Goal: Task Accomplishment & Management: Use online tool/utility

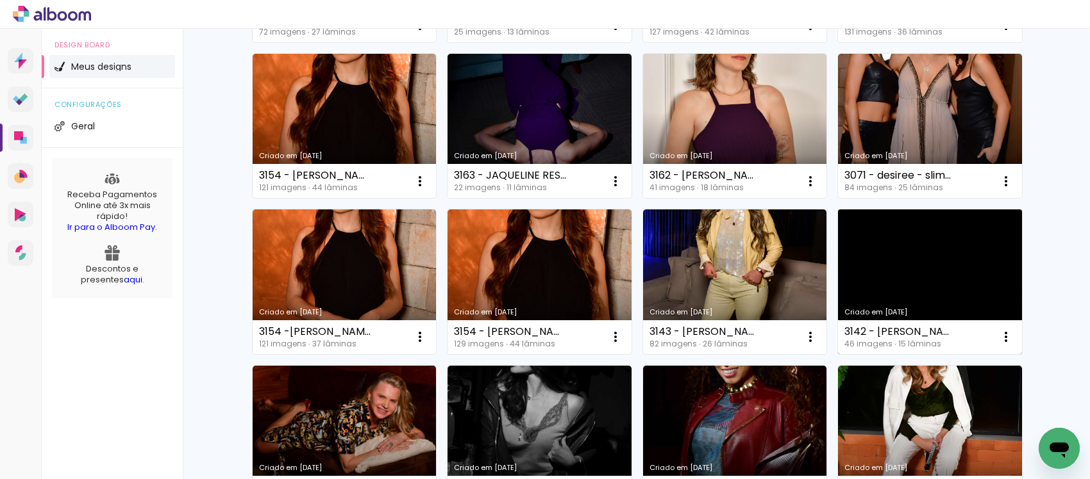
scroll to position [911, 0]
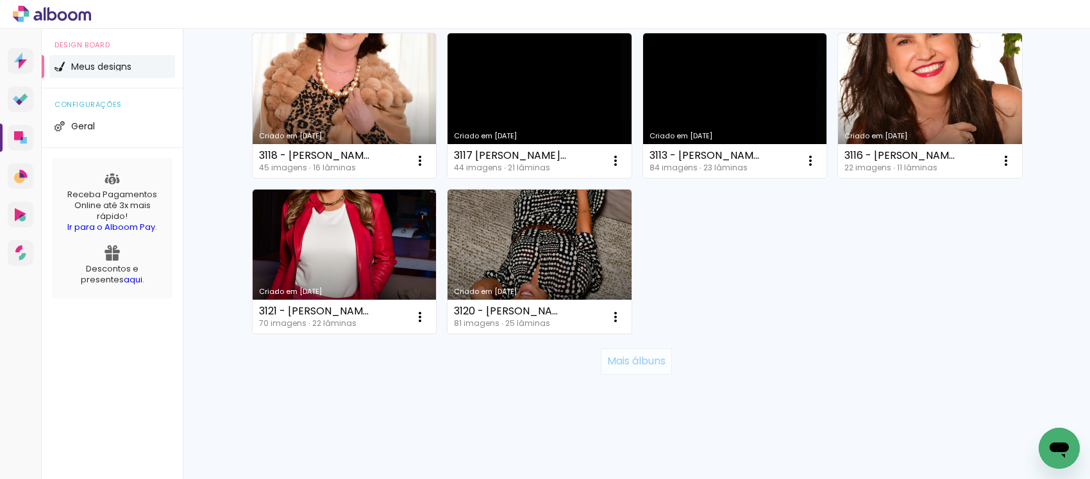
click at [0, 0] on slot "Mais álbuns" at bounding box center [0, 0] width 0 height 0
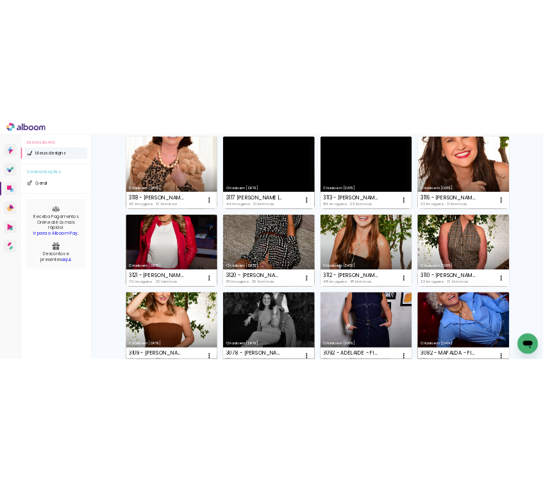
scroll to position [0, 0]
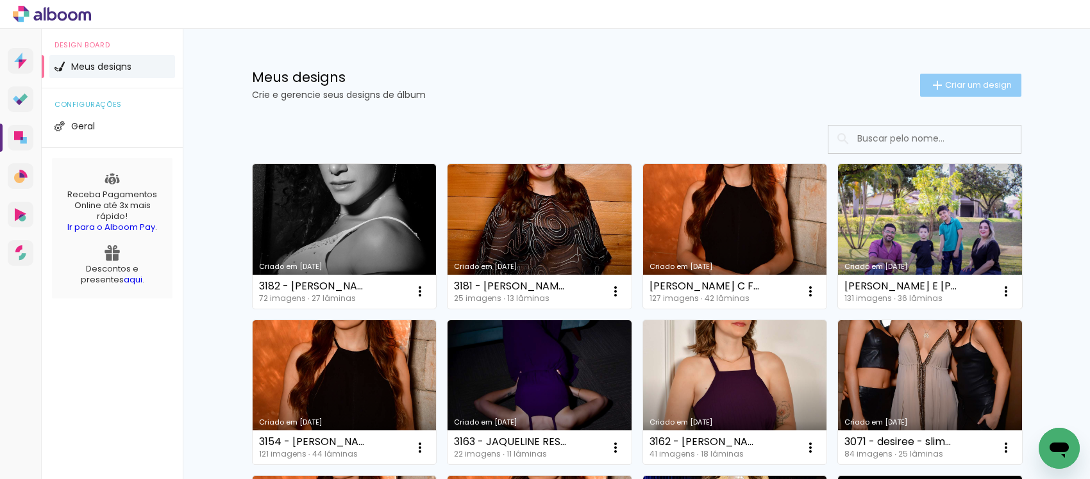
click at [959, 89] on span "Criar um design" at bounding box center [978, 85] width 67 height 8
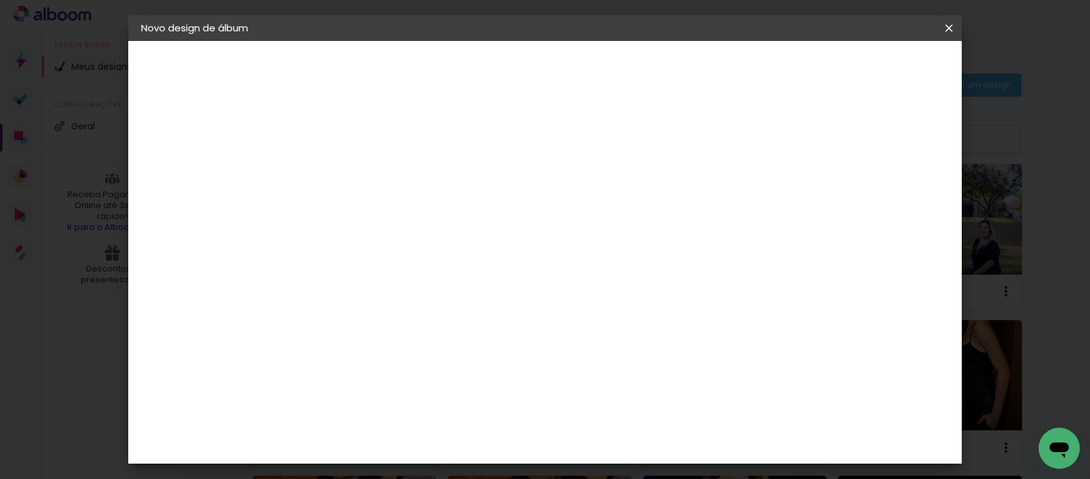
click at [351, 173] on input at bounding box center [351, 172] width 0 height 20
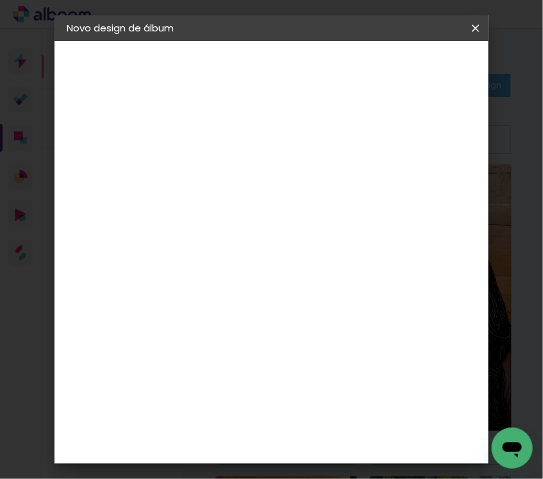
click at [281, 189] on paper-input-container "Título do álbum" at bounding box center [276, 172] width 9 height 33
drag, startPoint x: 383, startPoint y: 172, endPoint x: 366, endPoint y: 172, distance: 17.3
click at [277, 171] on input at bounding box center [277, 172] width 0 height 20
type input "3182 - AMANDA PONTES"
type paper-input "3182 - AMANDA PONTES"
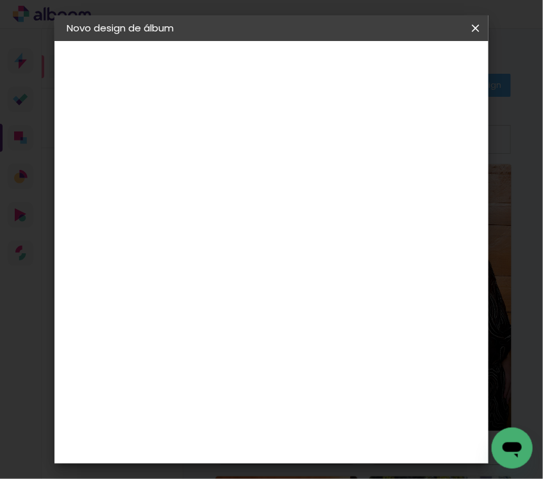
drag, startPoint x: 426, startPoint y: 167, endPoint x: 508, endPoint y: 221, distance: 98.5
click at [277, 167] on input "3182 - AMANDA PONTES" at bounding box center [277, 172] width 0 height 20
type input "3182 - [PERSON_NAME] - MINIBOOK 70 FOTOS"
type paper-input "3182 - [PERSON_NAME] - MINIBOOK 70 FOTOS"
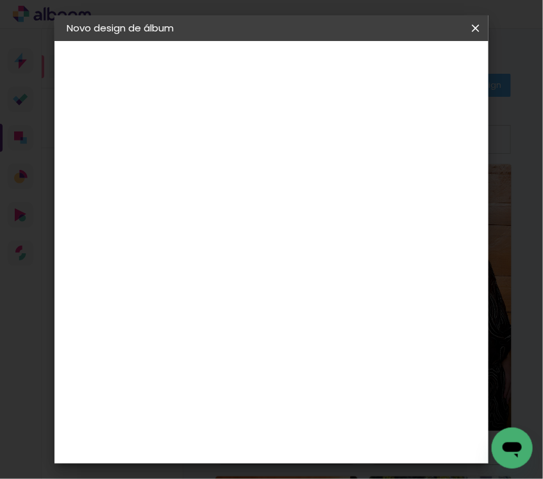
click at [408, 57] on paper-button "Avançar" at bounding box center [376, 68] width 63 height 22
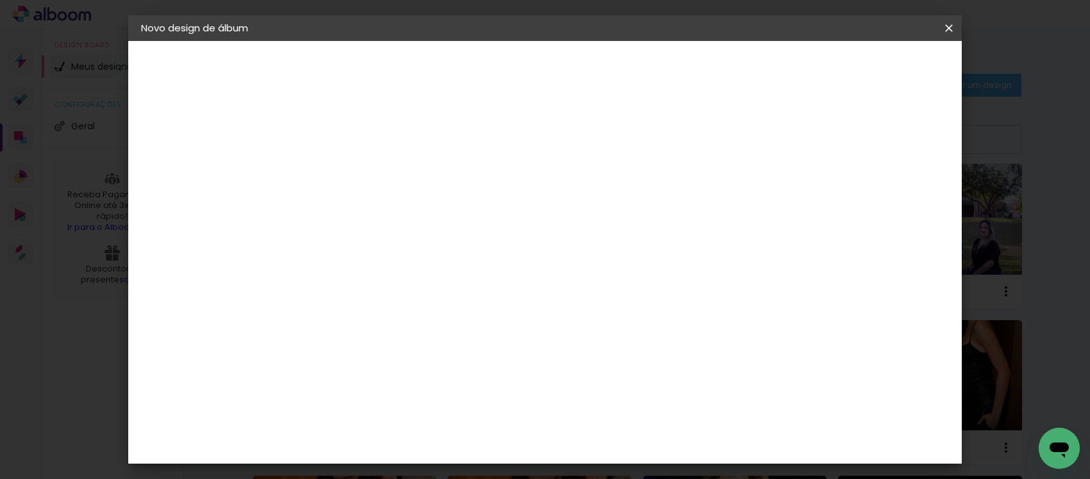
drag, startPoint x: 328, startPoint y: 68, endPoint x: 419, endPoint y: 74, distance: 90.6
click at [419, 74] on div "Fornecedor Escolha um fornecedor ou avance com o tamanho livre." at bounding box center [388, 79] width 149 height 44
drag, startPoint x: 430, startPoint y: 257, endPoint x: 428, endPoint y: 244, distance: 13.6
click at [428, 242] on input at bounding box center [383, 244] width 129 height 16
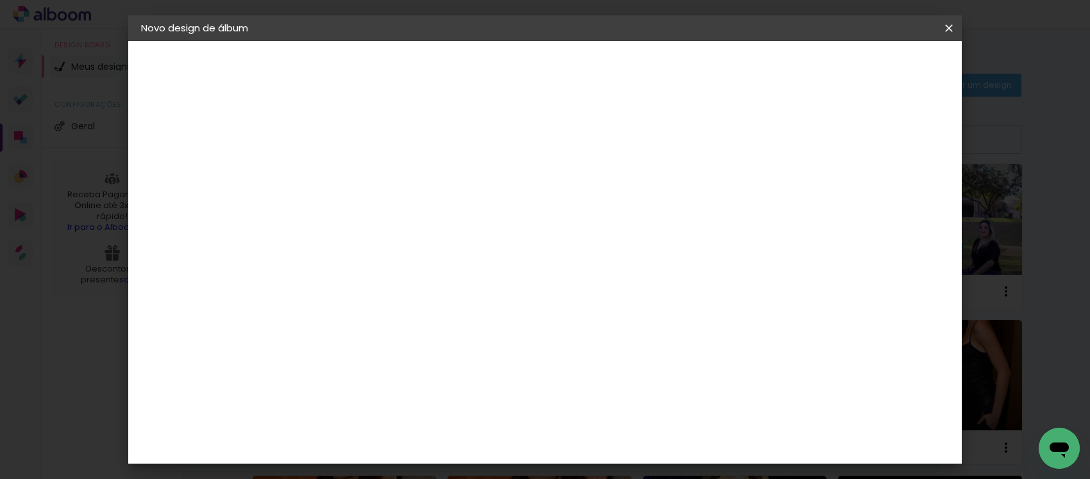
type input "FOTO 15"
type paper-input "FOTO 15"
click at [362, 292] on div "Foto 15" at bounding box center [353, 292] width 23 height 21
click at [365, 282] on div "Foto 15" at bounding box center [353, 292] width 23 height 21
click at [0, 0] on slot "Avançar" at bounding box center [0, 0] width 0 height 0
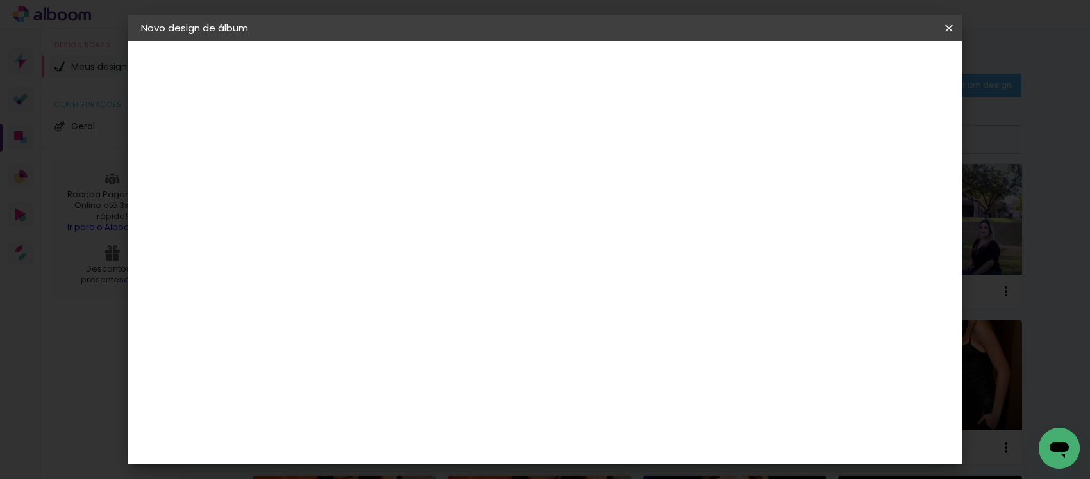
scroll to position [465, 0]
drag, startPoint x: 549, startPoint y: 212, endPoint x: 556, endPoint y: 212, distance: 7.7
click at [437, 385] on span "15 × 20" at bounding box center [408, 402] width 60 height 34
click at [579, 55] on header "Modelo Escolha o modelo do álbum. Voltar Avançar" at bounding box center [437, 79] width 284 height 76
drag, startPoint x: 909, startPoint y: 64, endPoint x: 936, endPoint y: 136, distance: 76.7
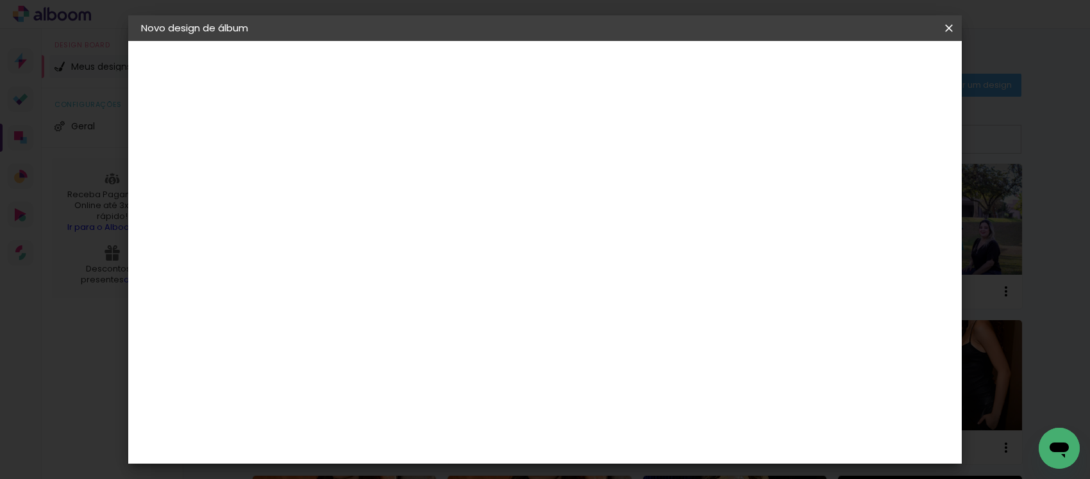
click at [0, 0] on slot "Avançar" at bounding box center [0, 0] width 0 height 0
click at [376, 113] on div "mm Mostrar sangria 15.25 cm Largura da página 20.3 cm Altura 30.5 cm Largura da…" at bounding box center [485, 95] width 381 height 109
click at [334, 139] on input "2" at bounding box center [341, 138] width 44 height 16
click at [657, 74] on paper-button "Iniciar design" at bounding box center [617, 72] width 79 height 31
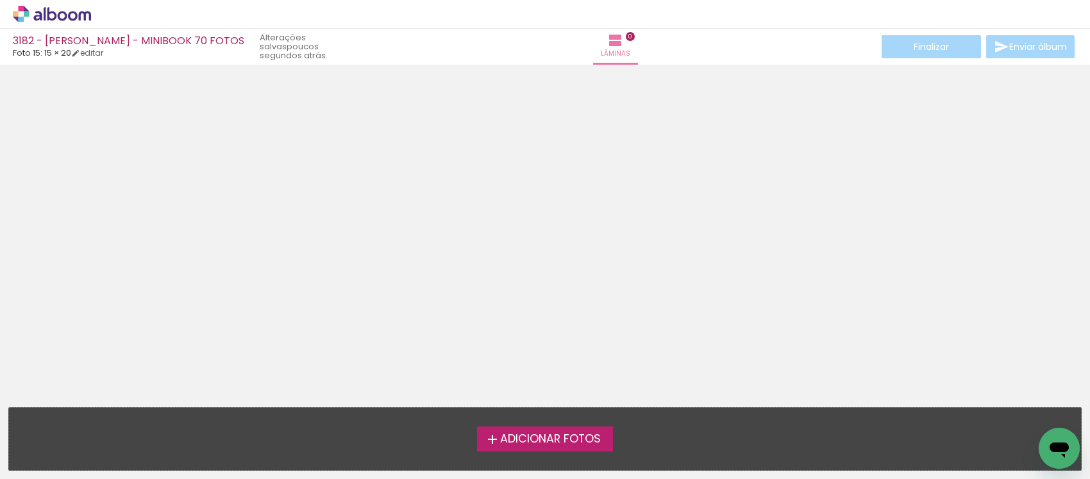
click at [551, 444] on span "Adicionar Fotos" at bounding box center [550, 440] width 101 height 12
click at [0, 0] on input "file" at bounding box center [0, 0] width 0 height 0
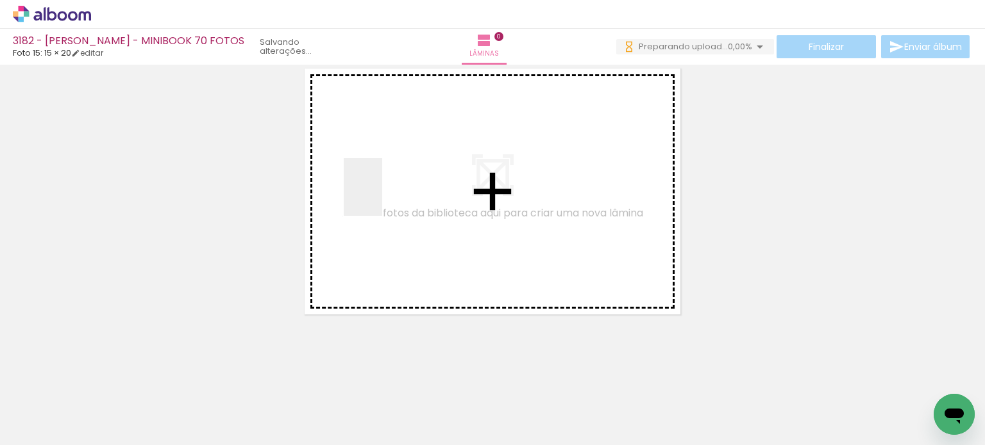
drag, startPoint x: 194, startPoint y: 404, endPoint x: 382, endPoint y: 197, distance: 280.0
click at [382, 197] on quentale-workspace at bounding box center [492, 222] width 985 height 445
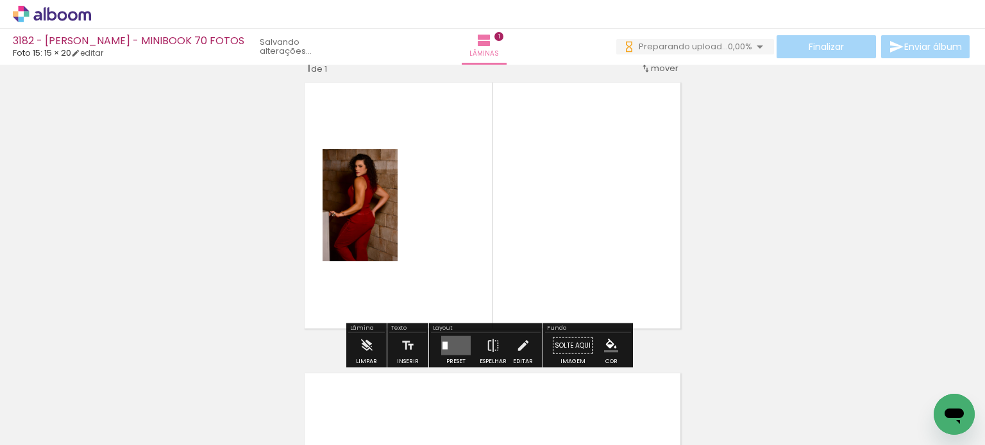
scroll to position [16, 0]
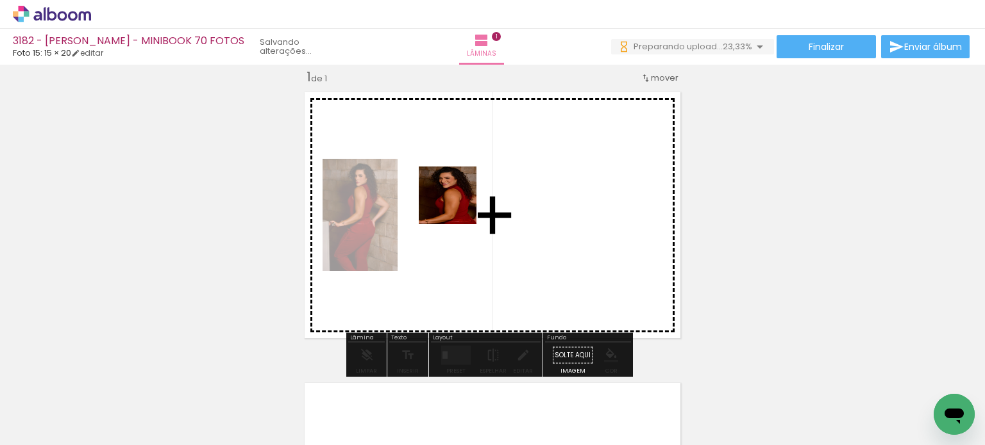
drag, startPoint x: 271, startPoint y: 397, endPoint x: 457, endPoint y: 205, distance: 267.0
click at [457, 205] on quentale-workspace at bounding box center [492, 222] width 985 height 445
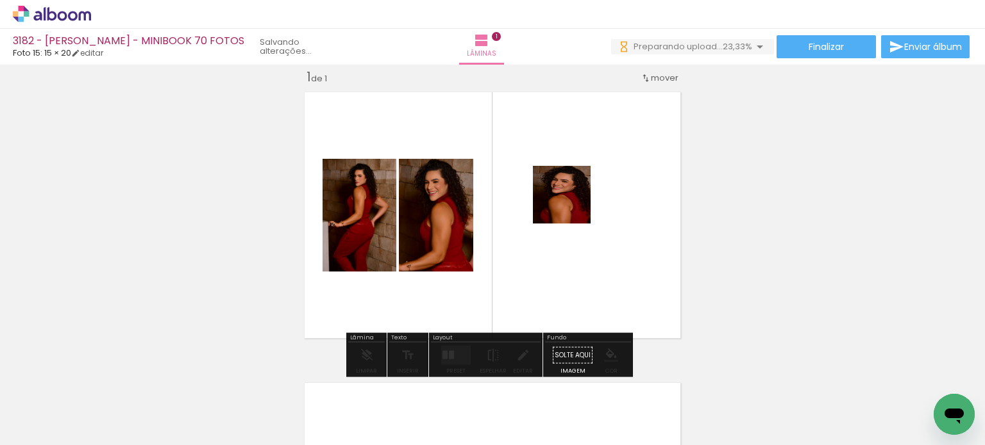
drag, startPoint x: 354, startPoint y: 417, endPoint x: 572, endPoint y: 204, distance: 305.1
click at [572, 204] on quentale-workspace at bounding box center [492, 222] width 985 height 445
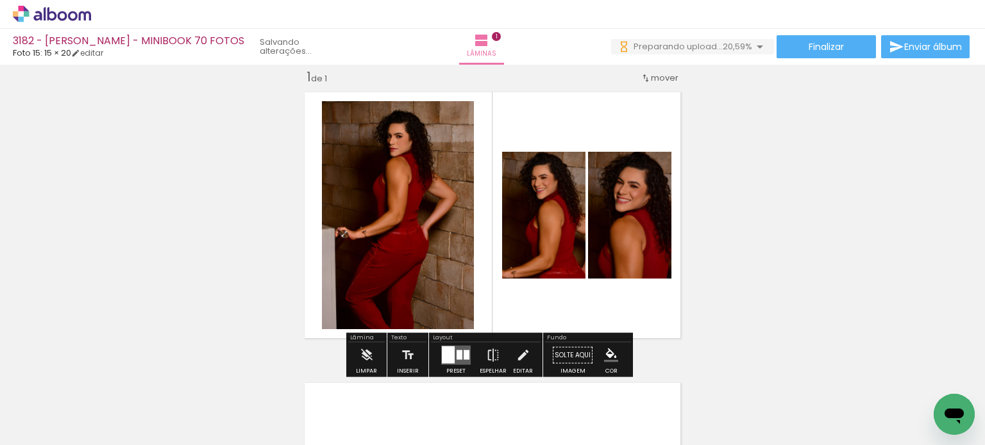
scroll to position [0, 0]
click at [455, 360] on quentale-layouter at bounding box center [455, 355] width 29 height 19
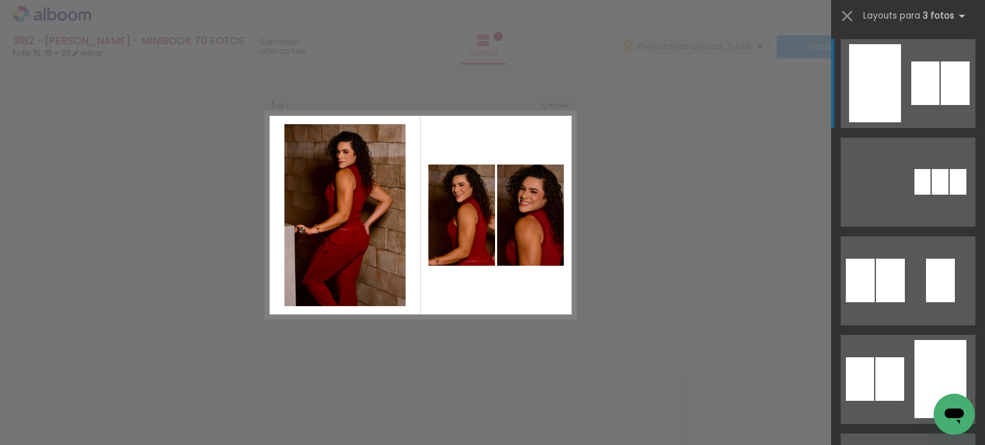
click at [877, 75] on div at bounding box center [875, 83] width 52 height 78
click at [883, 67] on div at bounding box center [875, 83] width 52 height 78
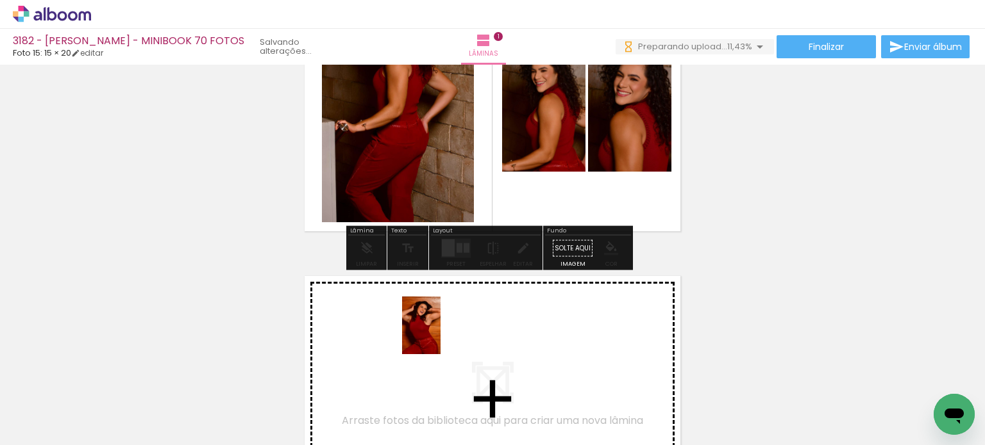
drag, startPoint x: 447, startPoint y: 300, endPoint x: 438, endPoint y: 332, distance: 33.3
click at [438, 332] on quentale-workspace at bounding box center [492, 222] width 985 height 445
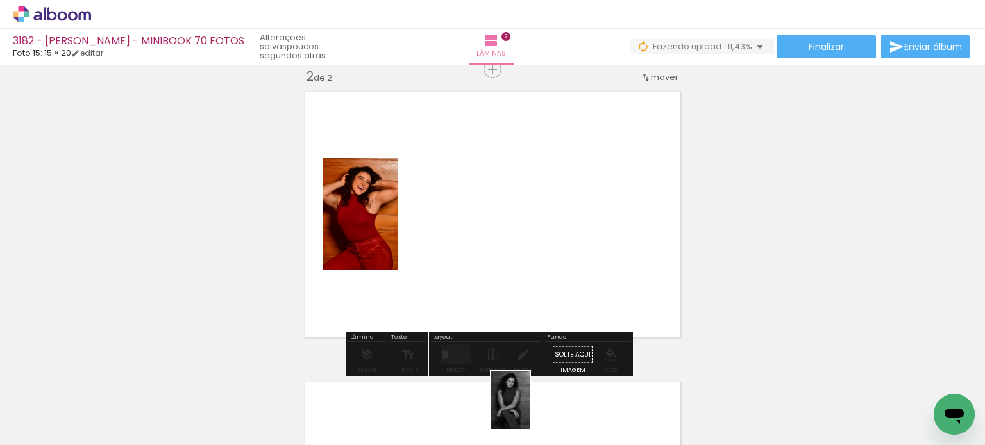
drag, startPoint x: 501, startPoint y: 397, endPoint x: 520, endPoint y: 409, distance: 23.3
click at [510, 410] on iron-image at bounding box center [487, 402] width 45 height 66
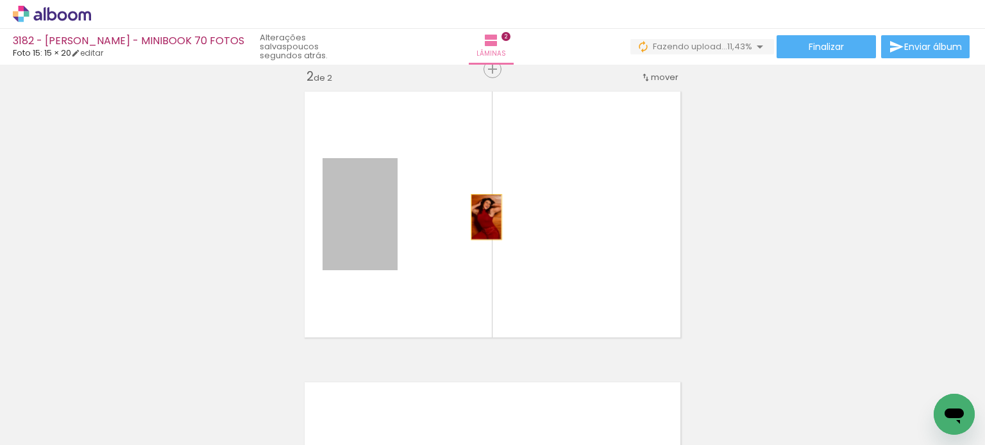
drag, startPoint x: 359, startPoint y: 233, endPoint x: 481, endPoint y: 217, distance: 123.4
click at [481, 217] on quentale-layouter at bounding box center [492, 214] width 388 height 259
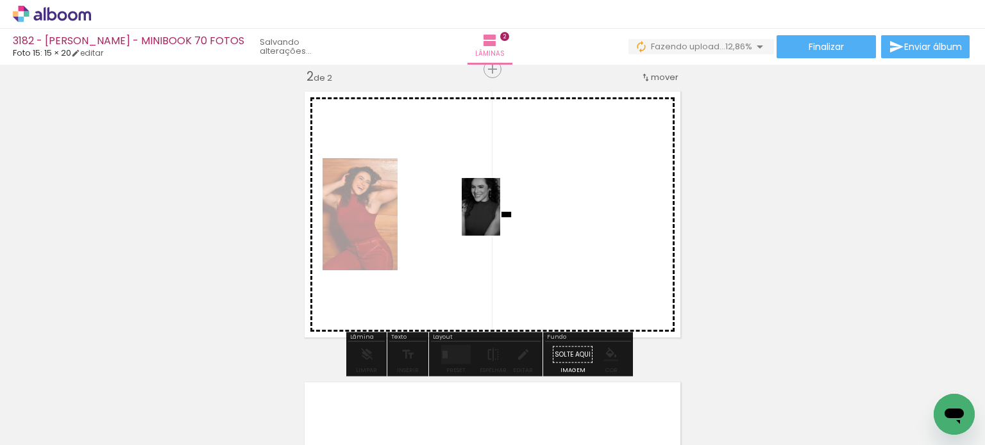
drag, startPoint x: 701, startPoint y: 391, endPoint x: 533, endPoint y: 233, distance: 231.3
click at [494, 220] on quentale-workspace at bounding box center [492, 222] width 985 height 445
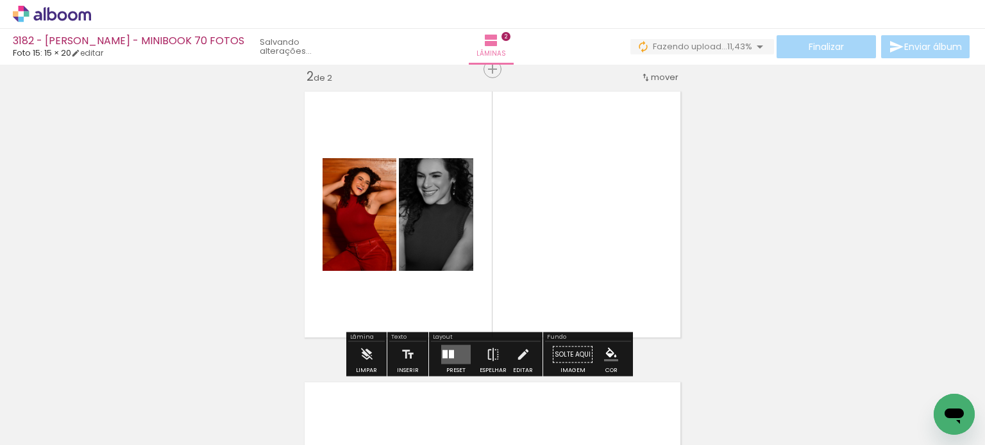
click at [452, 353] on quentale-layouter at bounding box center [455, 354] width 29 height 19
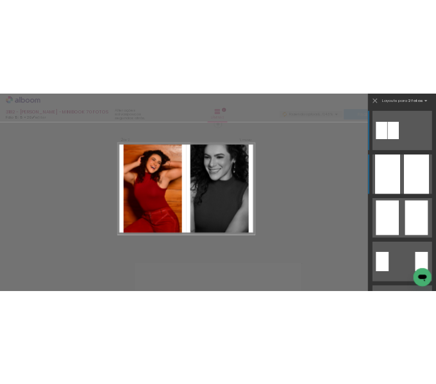
scroll to position [307, 0]
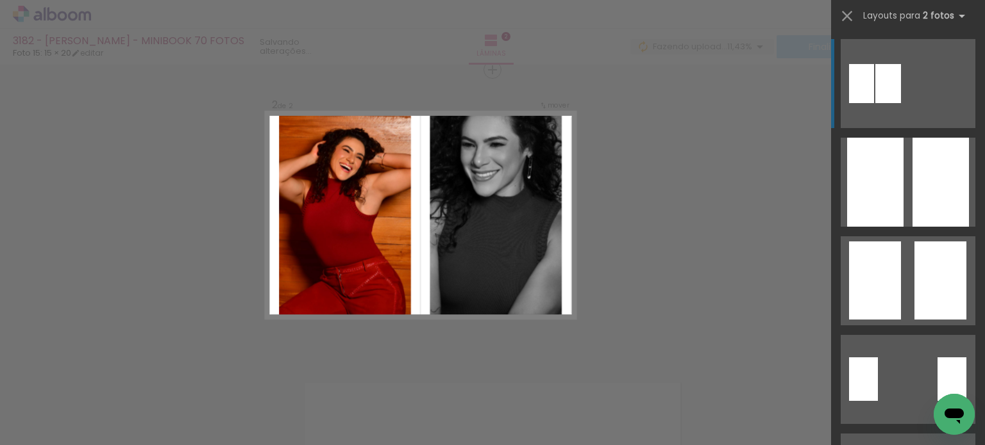
click at [808, 133] on div "Confirmar Cancelar" at bounding box center [492, 210] width 985 height 904
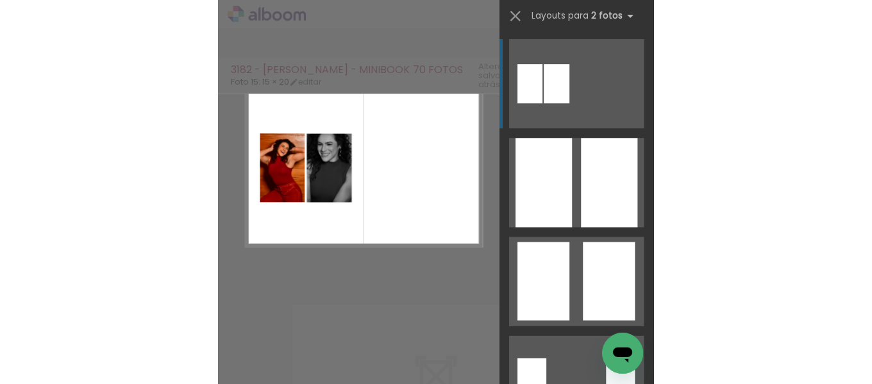
scroll to position [292, 0]
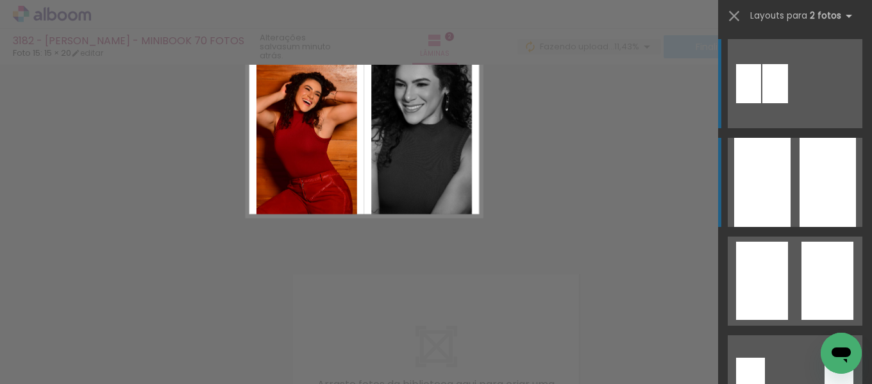
click at [786, 180] on quentale-layouter at bounding box center [795, 182] width 135 height 89
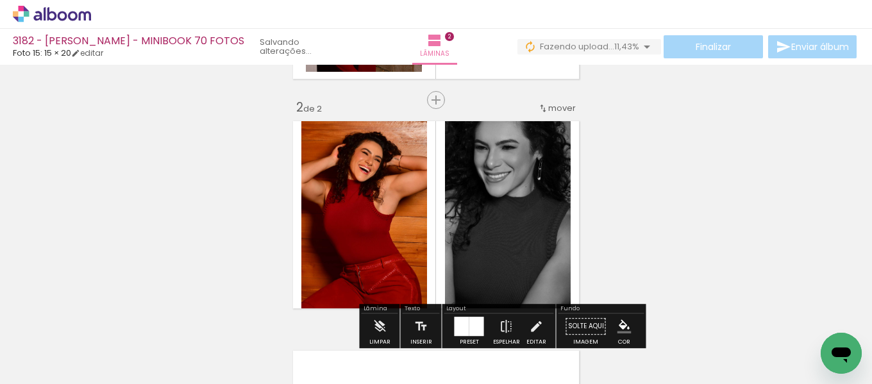
scroll to position [185, 0]
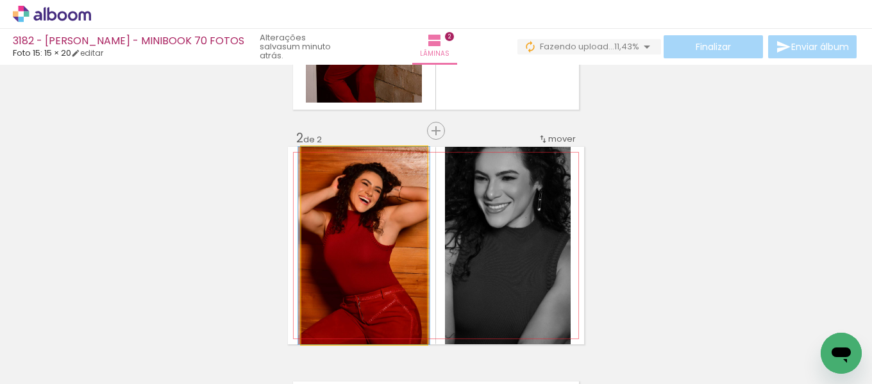
click at [366, 183] on quentale-photo at bounding box center [364, 245] width 126 height 197
click at [388, 196] on quentale-photo at bounding box center [364, 245] width 126 height 197
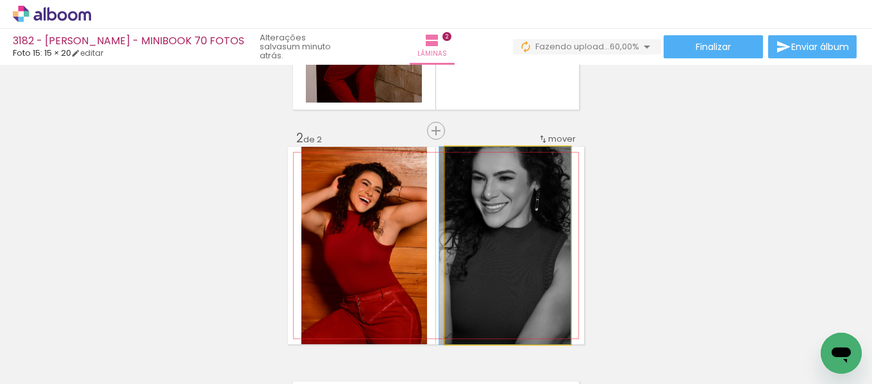
drag, startPoint x: 531, startPoint y: 229, endPoint x: 503, endPoint y: 245, distance: 32.1
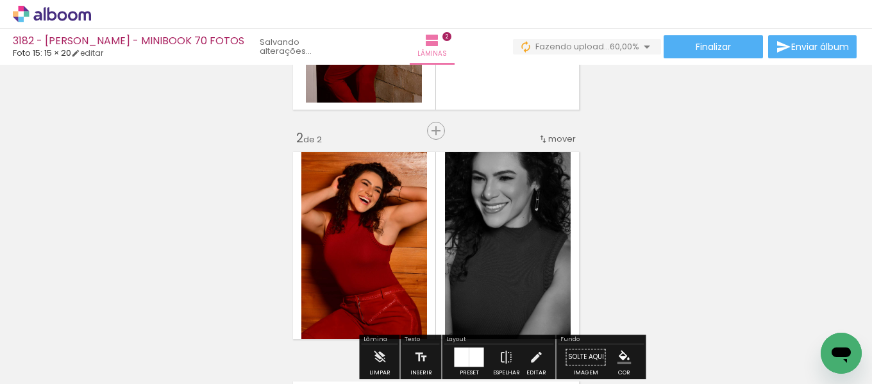
drag, startPoint x: 647, startPoint y: 150, endPoint x: 506, endPoint y: 219, distance: 157.7
click at [642, 149] on div "Inserir lâmina 1 de 2 Inserir lâmina 2 de 2" at bounding box center [436, 229] width 872 height 689
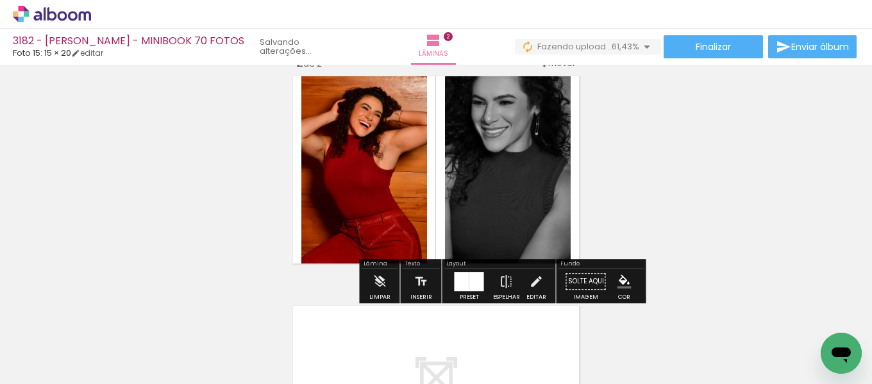
scroll to position [292, 0]
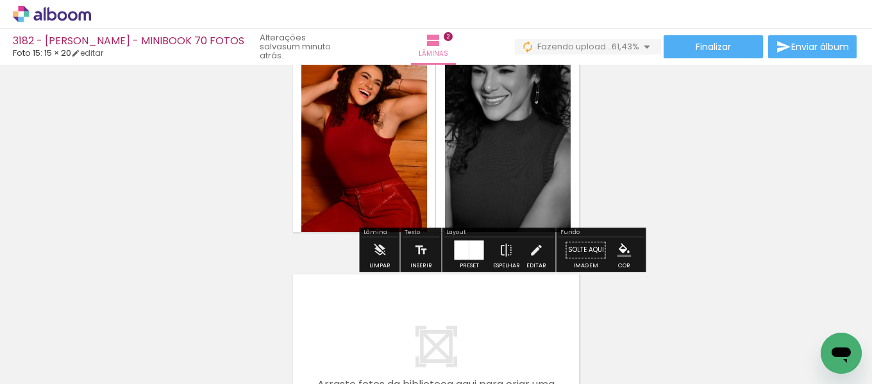
click at [469, 256] on div at bounding box center [476, 249] width 15 height 19
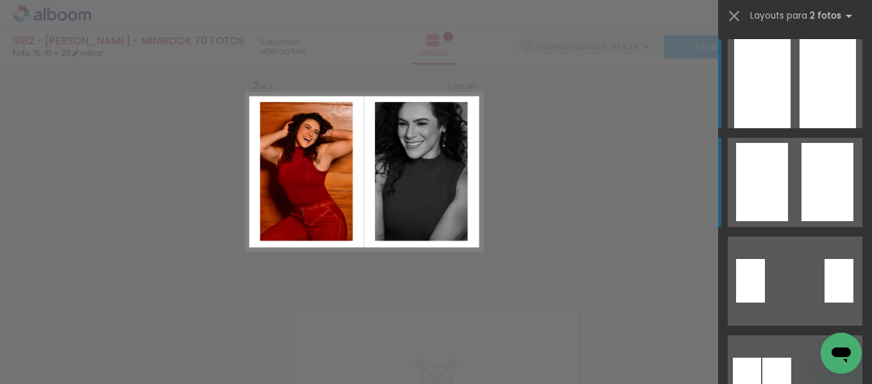
scroll to position [246, 0]
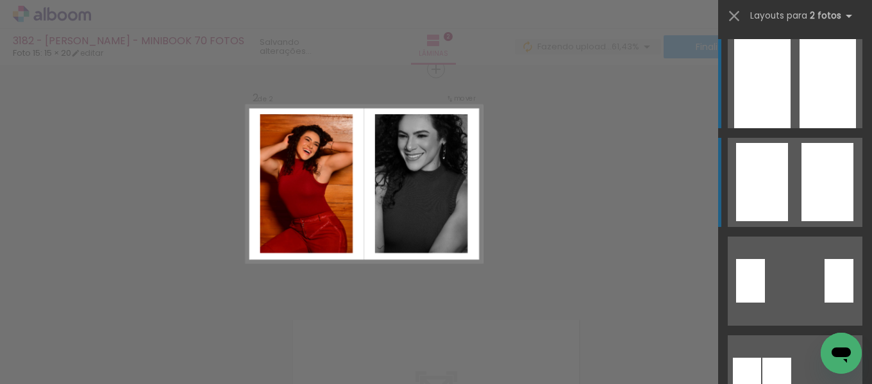
click at [772, 178] on div at bounding box center [762, 182] width 52 height 78
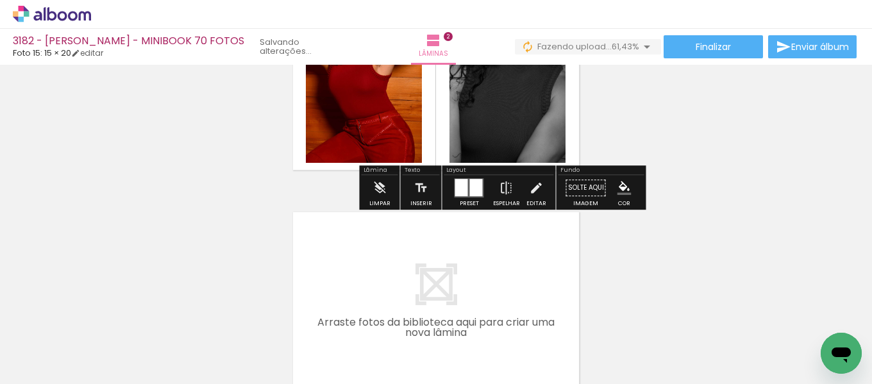
scroll to position [460, 0]
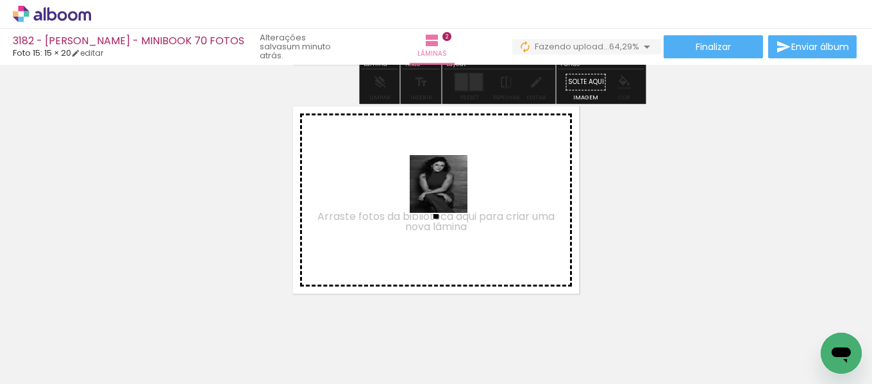
drag, startPoint x: 485, startPoint y: 333, endPoint x: 568, endPoint y: 305, distance: 87.8
click at [447, 191] on quentale-workspace at bounding box center [436, 192] width 872 height 384
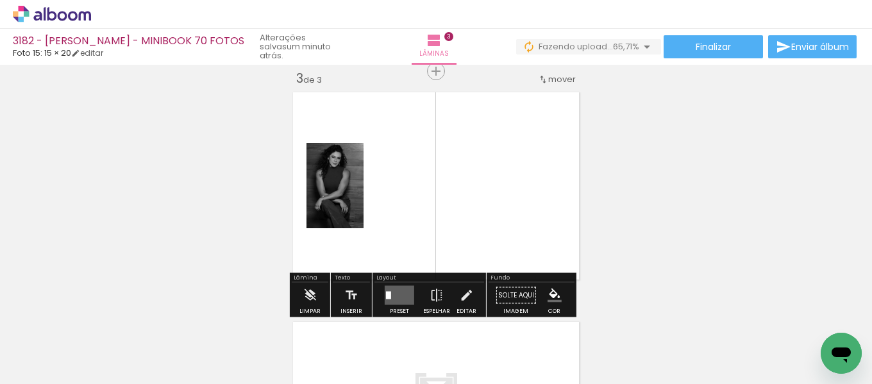
scroll to position [476, 0]
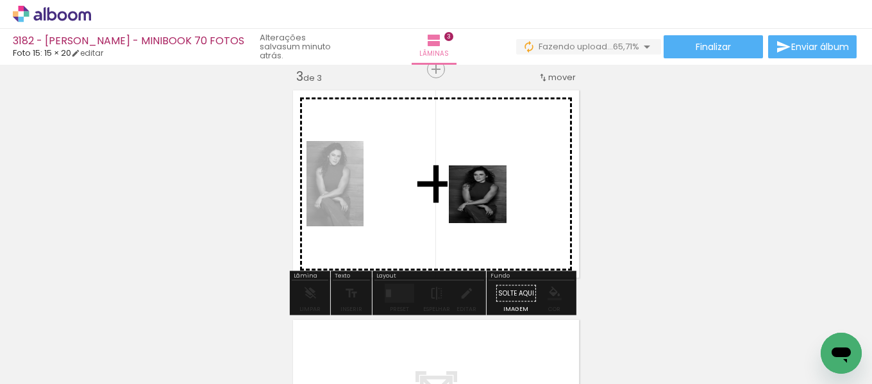
drag, startPoint x: 583, startPoint y: 344, endPoint x: 579, endPoint y: 305, distance: 38.7
click at [467, 147] on quentale-workspace at bounding box center [436, 192] width 872 height 384
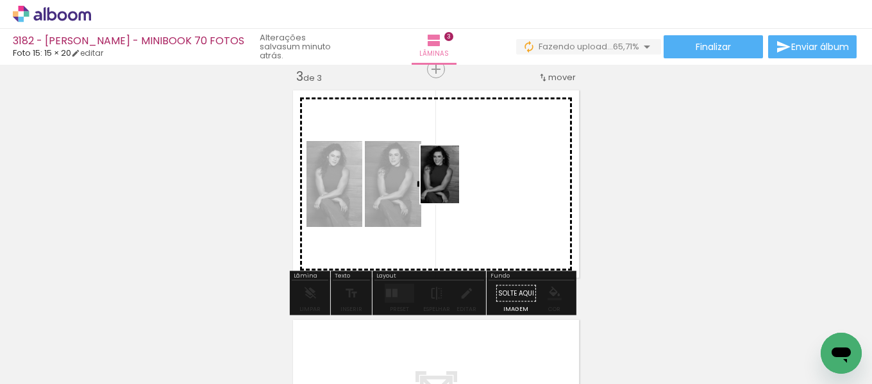
drag, startPoint x: 617, startPoint y: 333, endPoint x: 481, endPoint y: 258, distance: 155.5
click at [458, 185] on quentale-workspace at bounding box center [436, 192] width 872 height 384
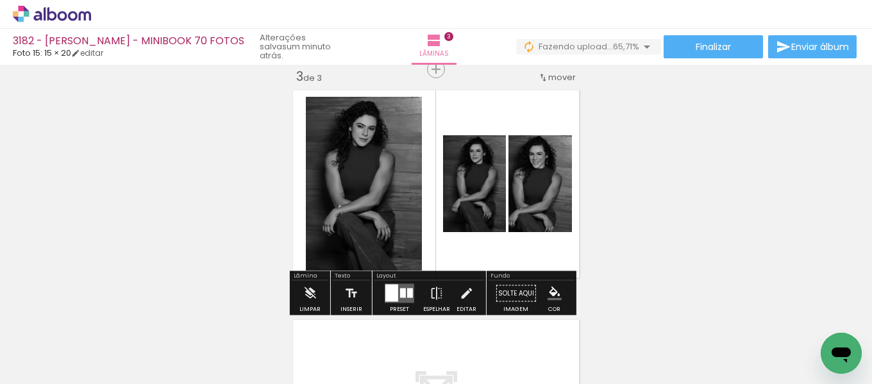
click at [407, 288] on div at bounding box center [410, 293] width 6 height 10
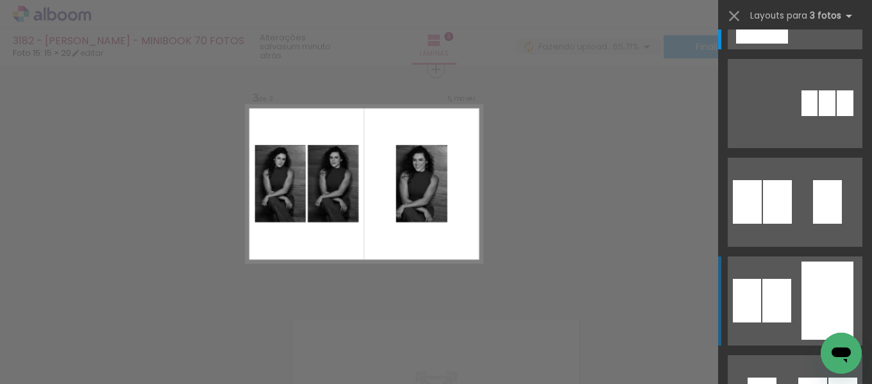
scroll to position [107, 0]
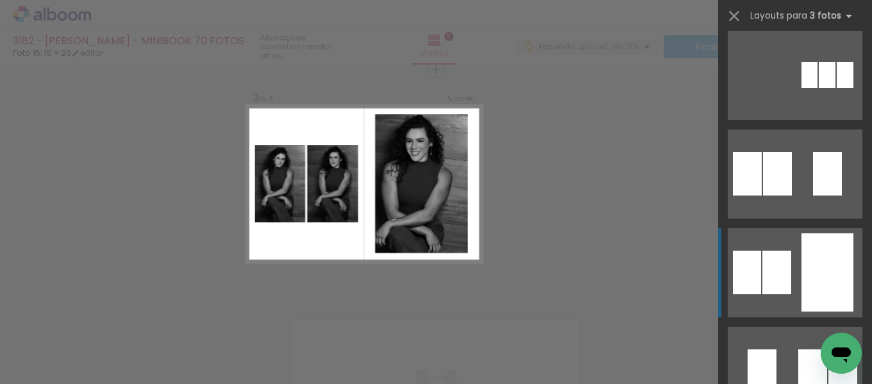
click at [804, 275] on div at bounding box center [827, 272] width 52 height 78
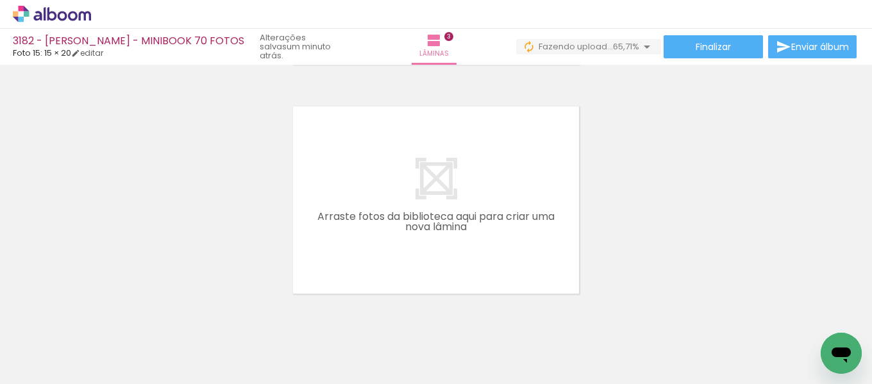
scroll to position [0, 520]
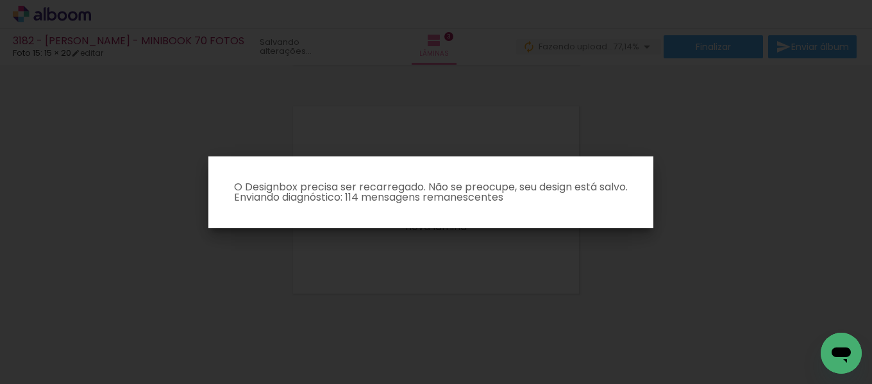
drag, startPoint x: 531, startPoint y: 100, endPoint x: 388, endPoint y: 29, distance: 159.4
click at [529, 96] on iron-overlay-backdrop at bounding box center [436, 192] width 872 height 384
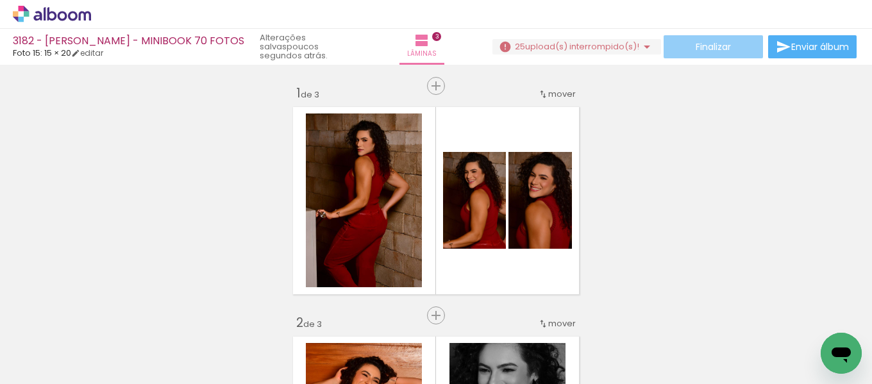
click at [708, 49] on span "Finalizar" at bounding box center [712, 46] width 35 height 9
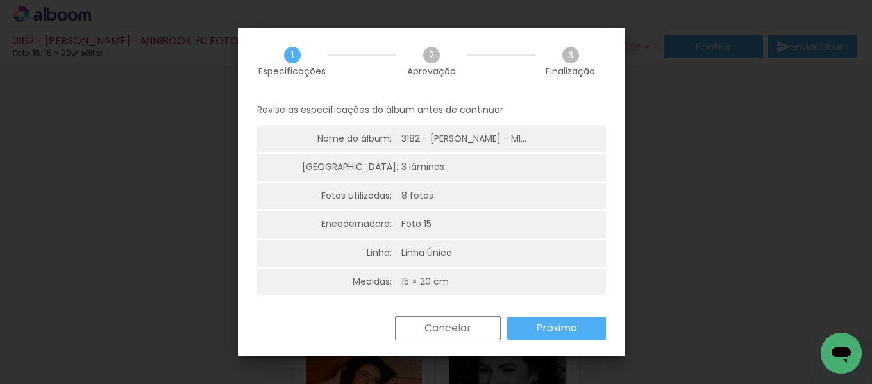
click at [431, 134] on div "3182 - [PERSON_NAME] - MINIBOOK 70 FOTOS" at bounding box center [465, 139] width 128 height 13
drag, startPoint x: 412, startPoint y: 174, endPoint x: 422, endPoint y: 174, distance: 9.6
click at [413, 175] on li "[GEOGRAPHIC_DATA]: 3 lâminas" at bounding box center [431, 167] width 349 height 27
click at [422, 161] on div "3 lâminas" at bounding box center [422, 167] width 43 height 13
click at [419, 194] on div "8 fotos" at bounding box center [417, 196] width 32 height 13
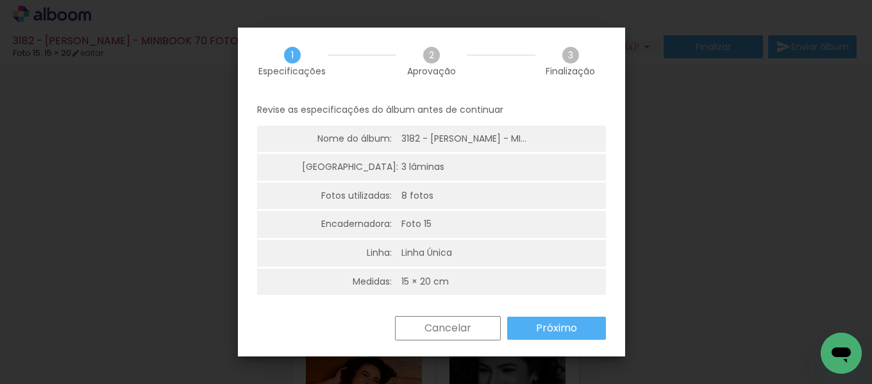
click at [427, 226] on div "Foto 15" at bounding box center [416, 224] width 30 height 13
click at [442, 252] on div "Linha Única" at bounding box center [426, 253] width 51 height 13
click at [425, 288] on div "15 × 20 cm" at bounding box center [424, 282] width 47 height 13
click at [0, 0] on slot "Próximo" at bounding box center [0, 0] width 0 height 0
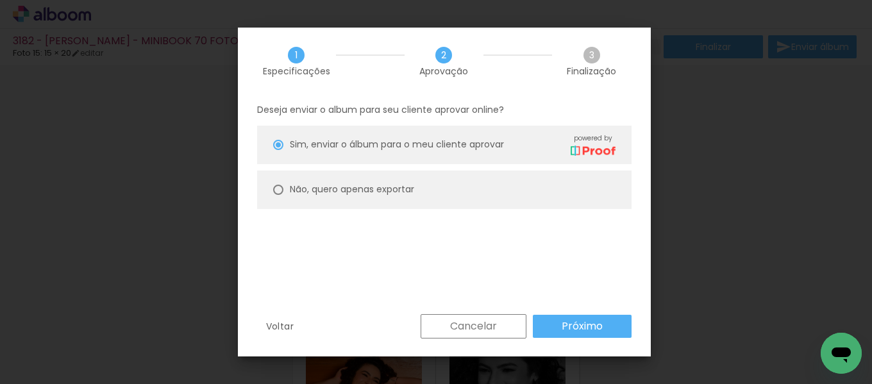
click at [287, 192] on paper-radio-button "Não, quero apenas exportar" at bounding box center [444, 190] width 374 height 38
type paper-radio-button "on"
click at [0, 0] on slot "Próximo" at bounding box center [0, 0] width 0 height 0
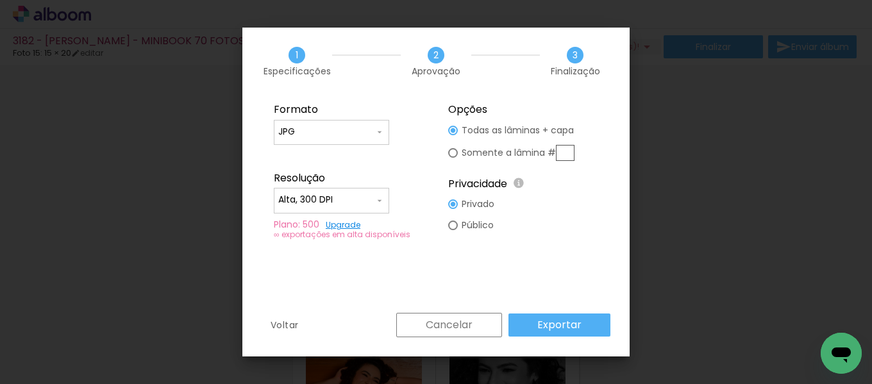
click at [0, 0] on slot "Cancelar" at bounding box center [0, 0] width 0 height 0
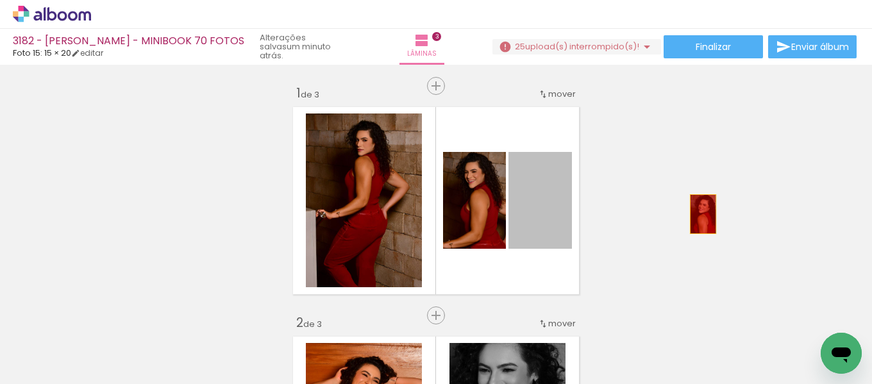
drag, startPoint x: 624, startPoint y: 208, endPoint x: 775, endPoint y: 225, distance: 151.6
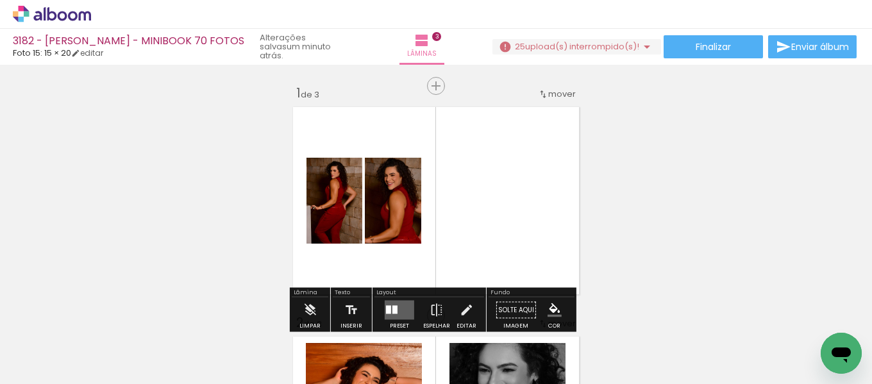
click at [399, 297] on div at bounding box center [399, 310] width 35 height 26
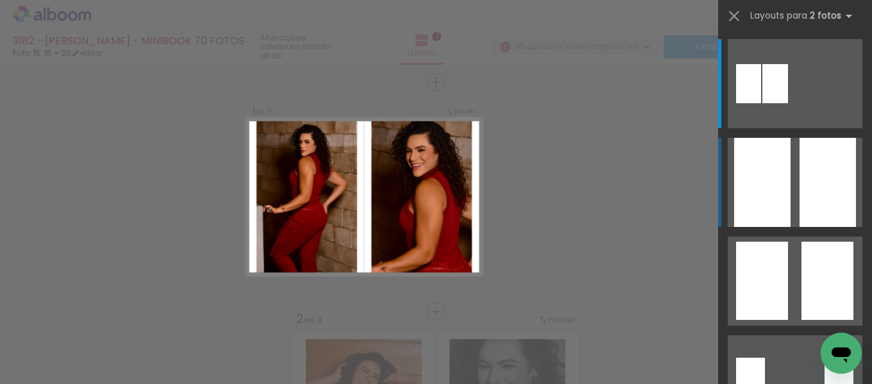
click at [778, 176] on div at bounding box center [762, 182] width 56 height 89
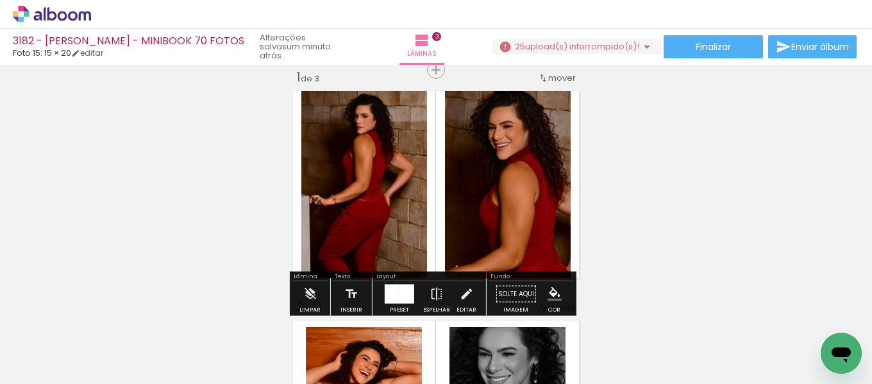
scroll to position [17, 0]
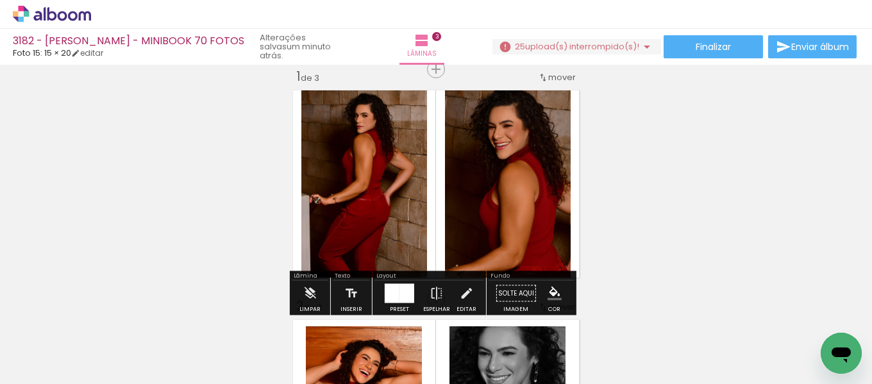
drag, startPoint x: 295, startPoint y: 76, endPoint x: 478, endPoint y: 83, distance: 182.2
click at [297, 76] on div "1 de 3" at bounding box center [307, 77] width 23 height 12
click at [697, 53] on paper-button "Finalizar" at bounding box center [712, 46] width 99 height 23
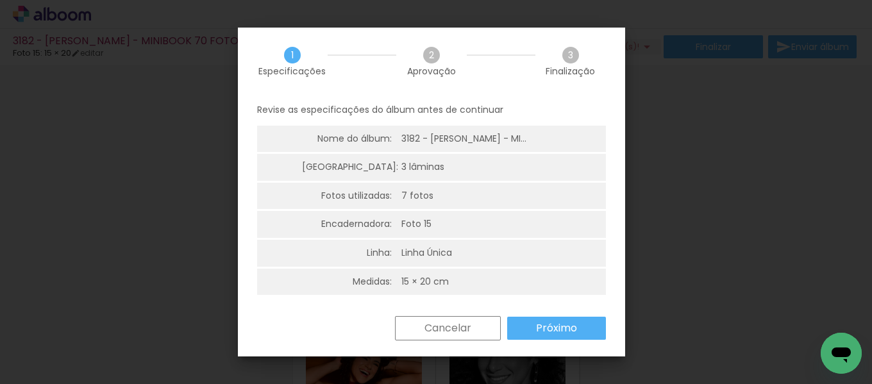
click at [0, 0] on slot "Próximo" at bounding box center [0, 0] width 0 height 0
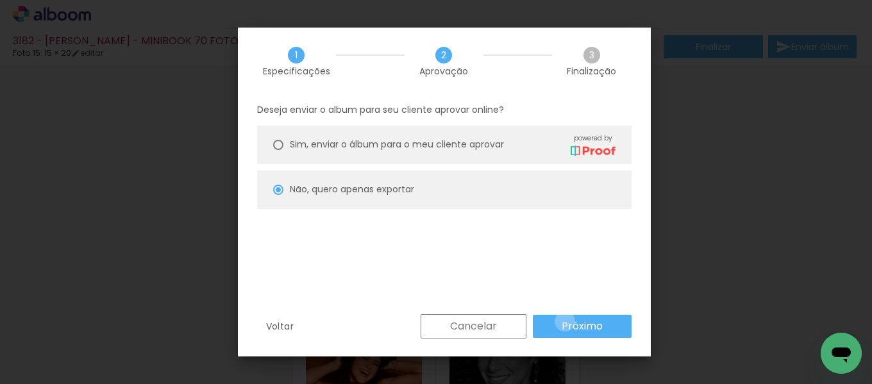
click at [0, 0] on slot "Próximo" at bounding box center [0, 0] width 0 height 0
type input "Alta, 300 DPI"
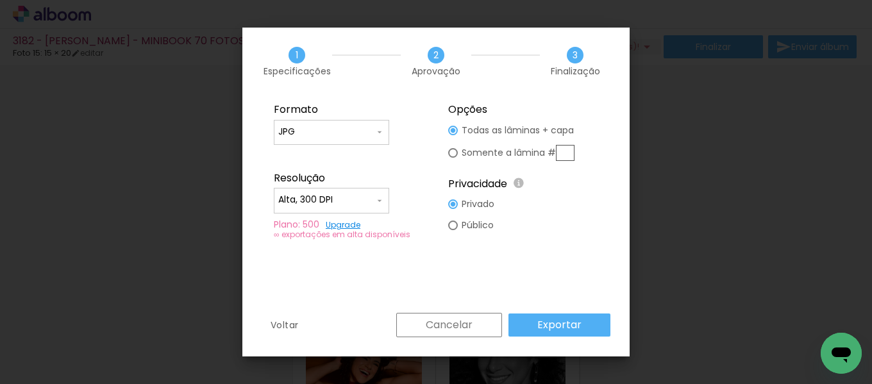
drag, startPoint x: 568, startPoint y: 151, endPoint x: 871, endPoint y: 348, distance: 361.5
click at [576, 156] on fieldset "Opções Todas as lâminas + capa Somente a lâmina # Privacidade Todo o conteúdo o…" at bounding box center [523, 171] width 172 height 153
drag, startPoint x: 438, startPoint y: 315, endPoint x: 477, endPoint y: 324, distance: 40.3
click at [438, 315] on paper-button "Cancelar" at bounding box center [449, 325] width 106 height 24
